Goal: Complete application form

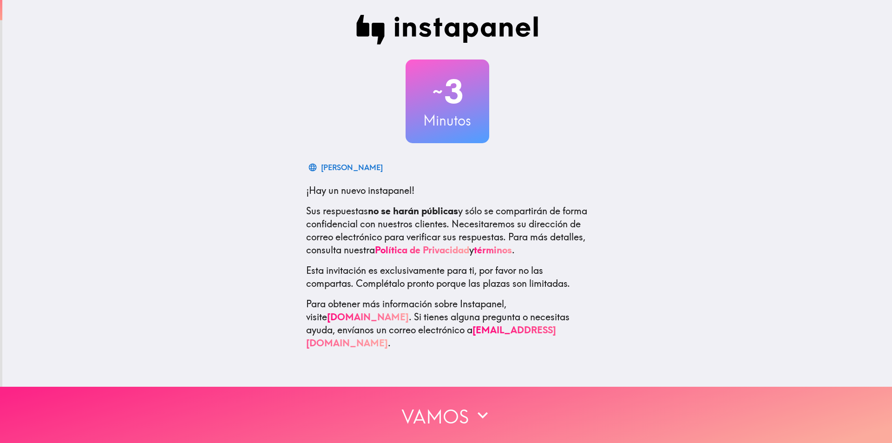
click at [447, 428] on button "Vamos" at bounding box center [446, 415] width 892 height 56
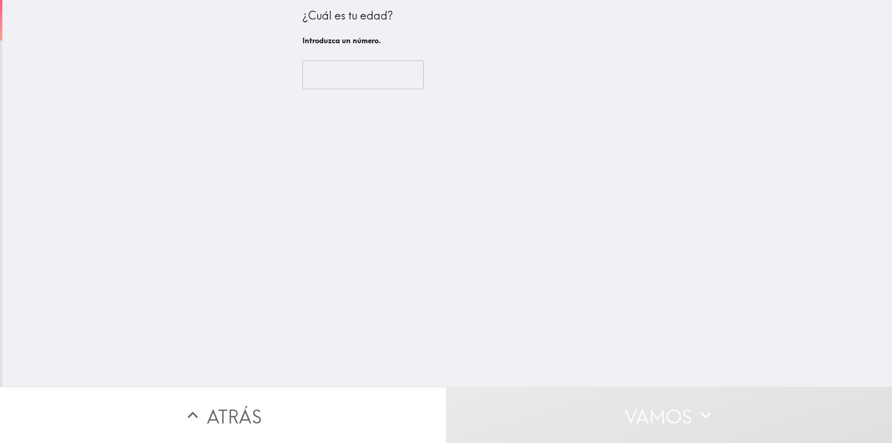
click at [342, 74] on input "number" at bounding box center [363, 74] width 121 height 29
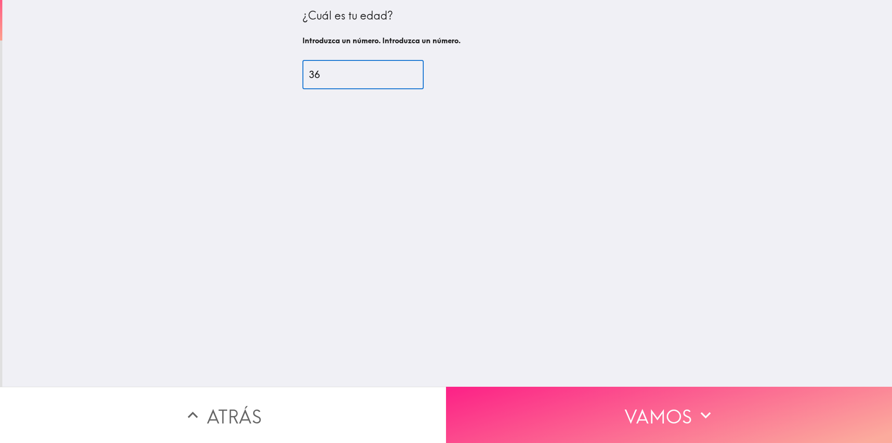
type input "36"
click at [654, 405] on font "Vamos" at bounding box center [658, 416] width 67 height 23
